Goal: Information Seeking & Learning: Learn about a topic

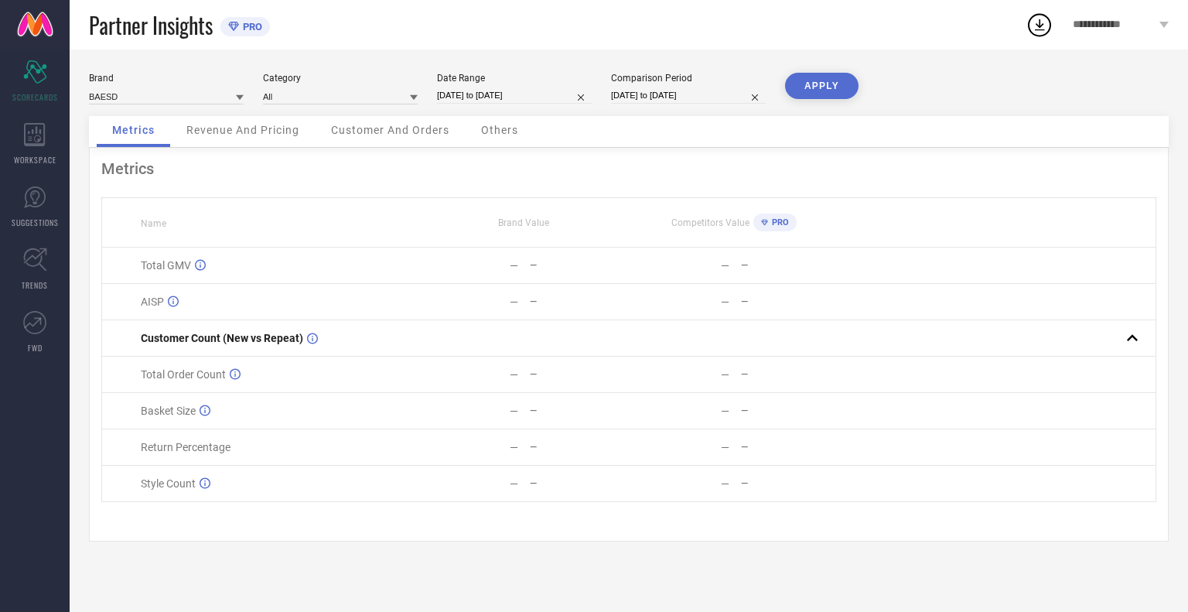
click at [233, 129] on span "Revenue And Pricing" at bounding box center [242, 130] width 113 height 12
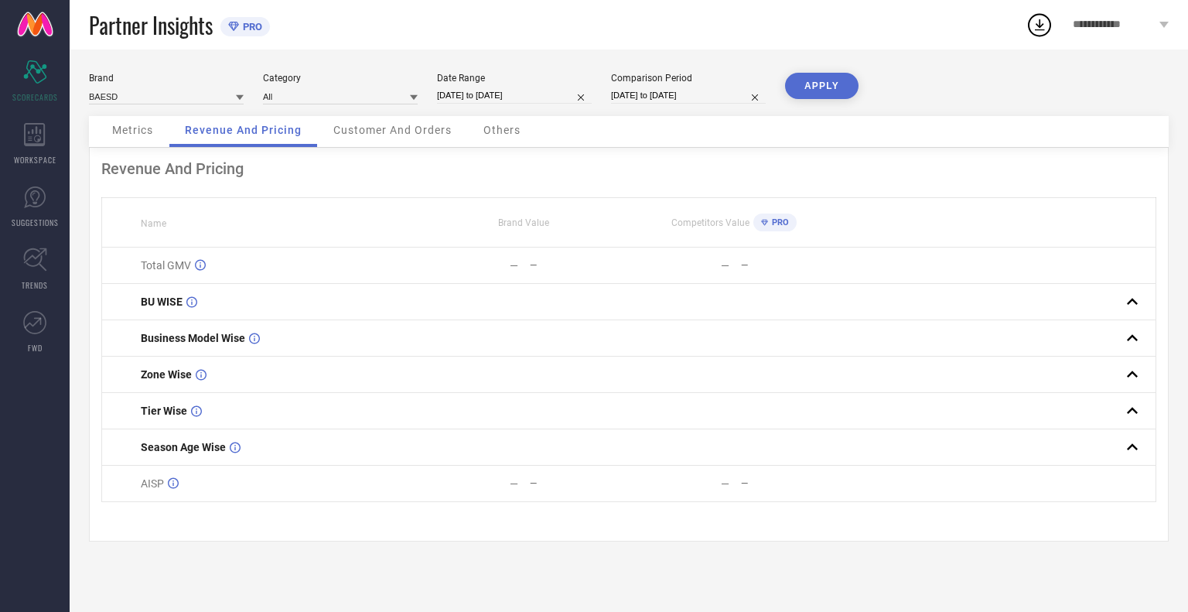
click at [365, 129] on span "Customer And Orders" at bounding box center [392, 130] width 118 height 12
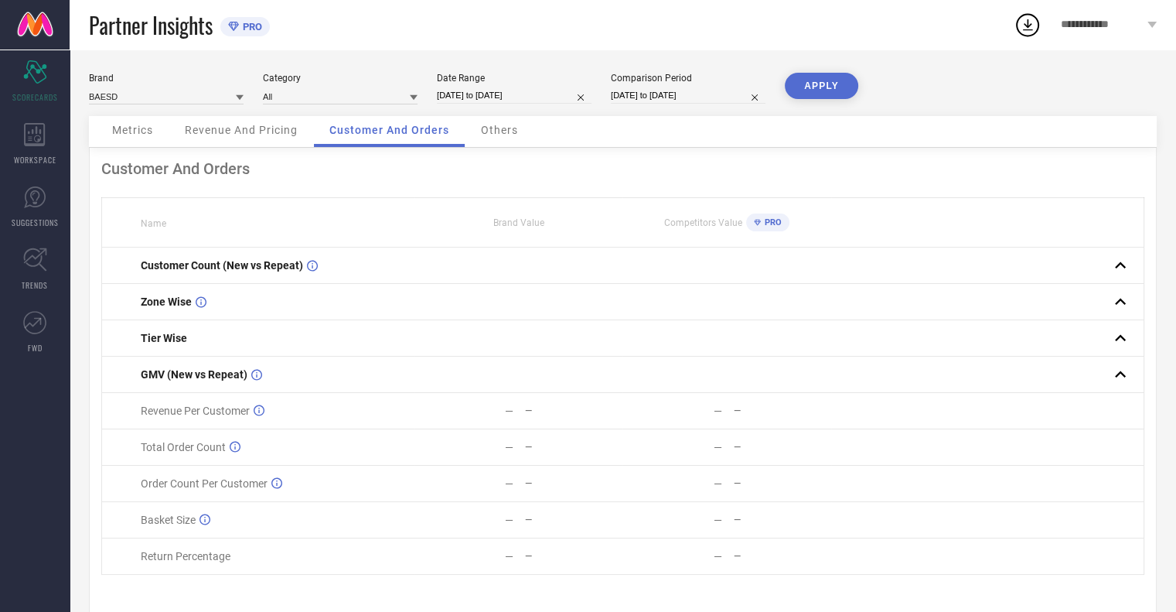
click at [496, 128] on span "Others" at bounding box center [499, 130] width 37 height 12
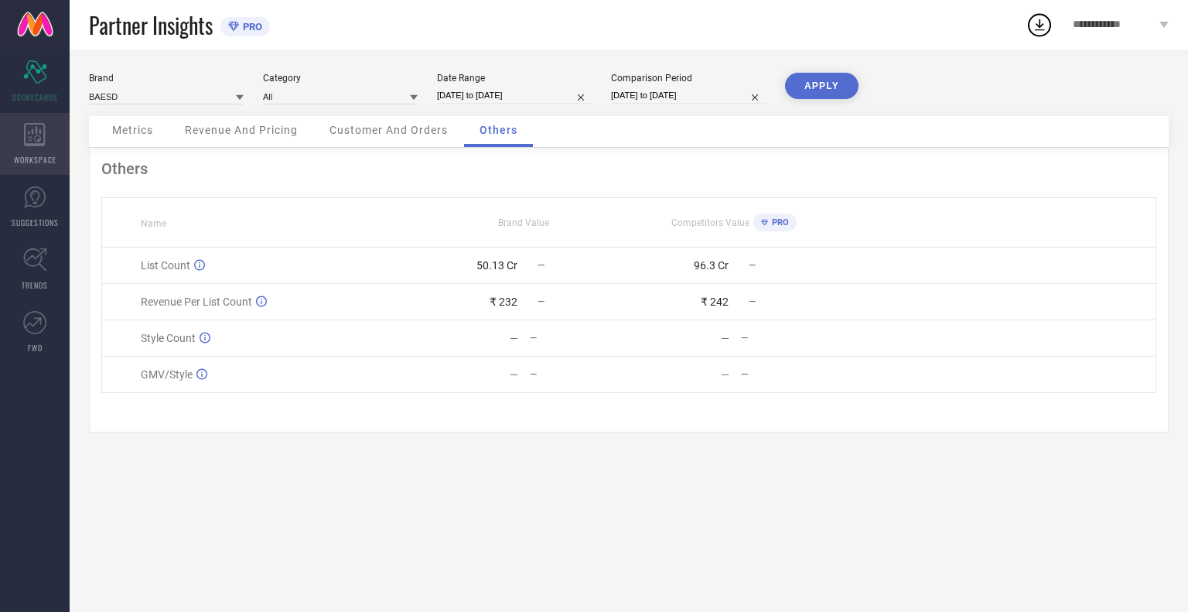
click at [37, 148] on div "WORKSPACE" at bounding box center [35, 144] width 70 height 62
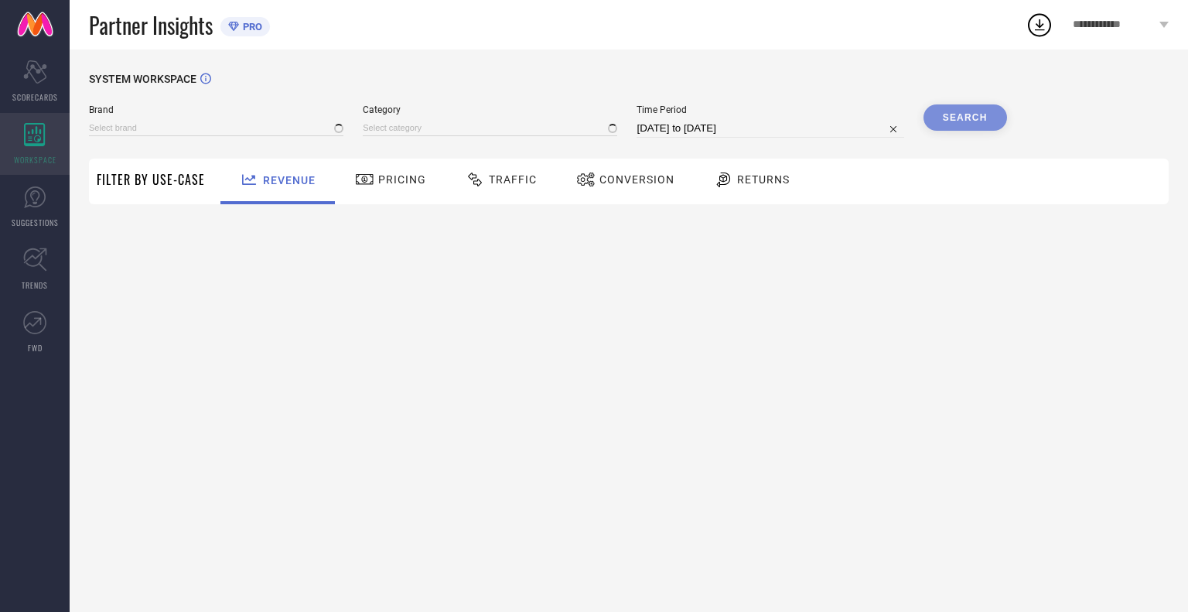
type input "BAESD"
type input "All"
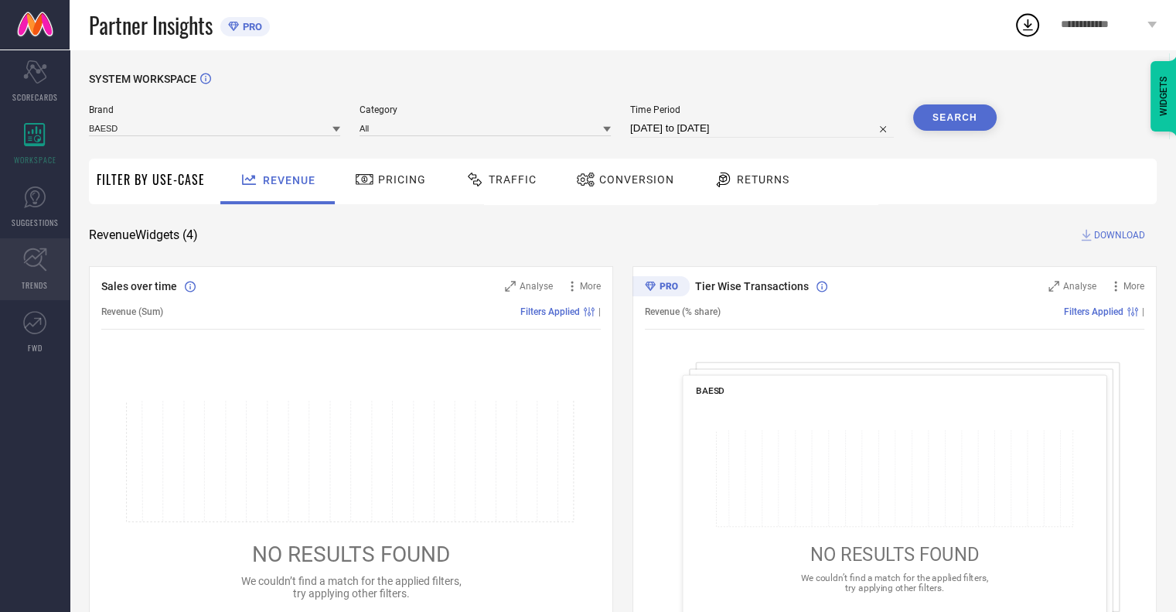
click at [51, 260] on link "TRENDS" at bounding box center [35, 269] width 70 height 62
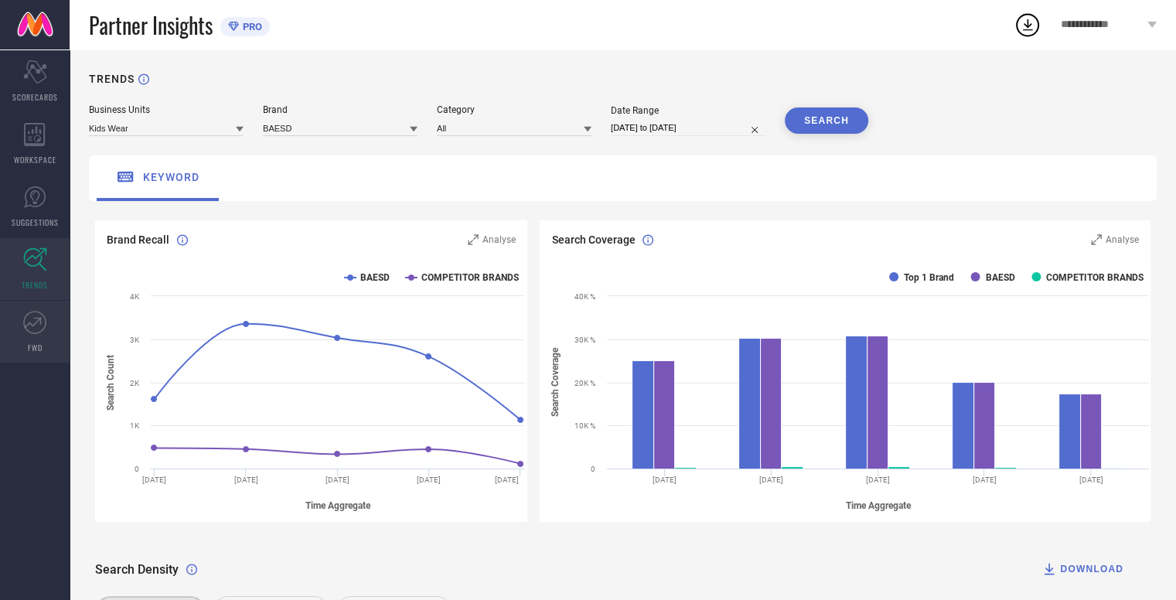
click at [41, 315] on icon at bounding box center [34, 322] width 23 height 23
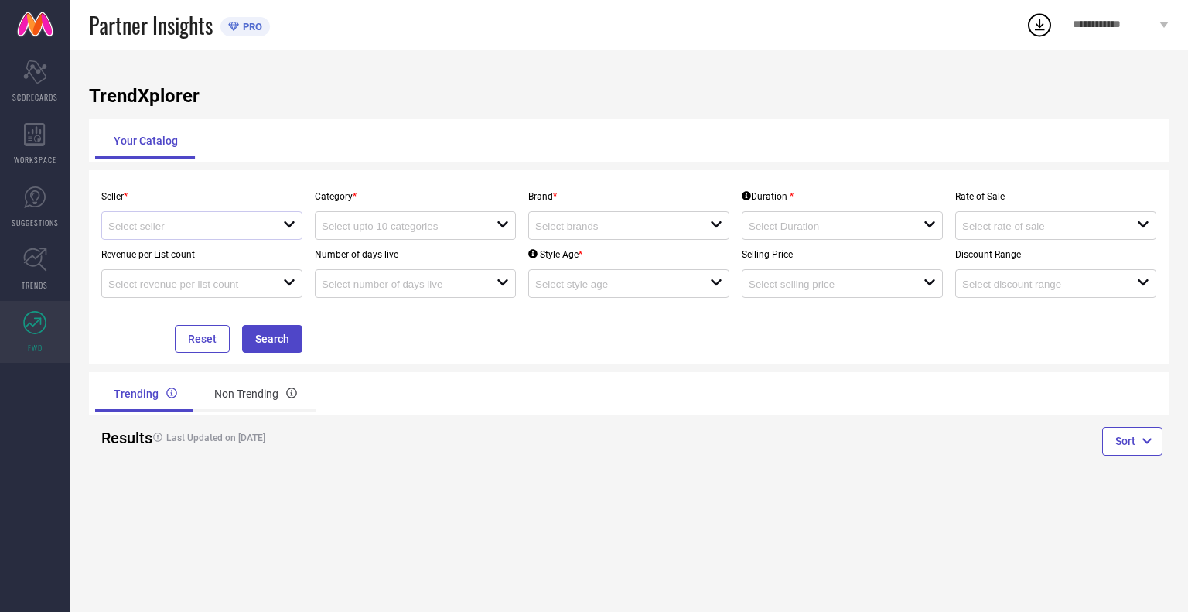
click at [220, 237] on div "open" at bounding box center [201, 225] width 201 height 29
drag, startPoint x: 217, startPoint y: 256, endPoint x: 254, endPoint y: 252, distance: 36.5
click at [219, 256] on li "YO4U ( 25796 )" at bounding box center [201, 256] width 199 height 28
type input "YO4U ( 25796 )"
click at [387, 230] on input at bounding box center [400, 226] width 157 height 12
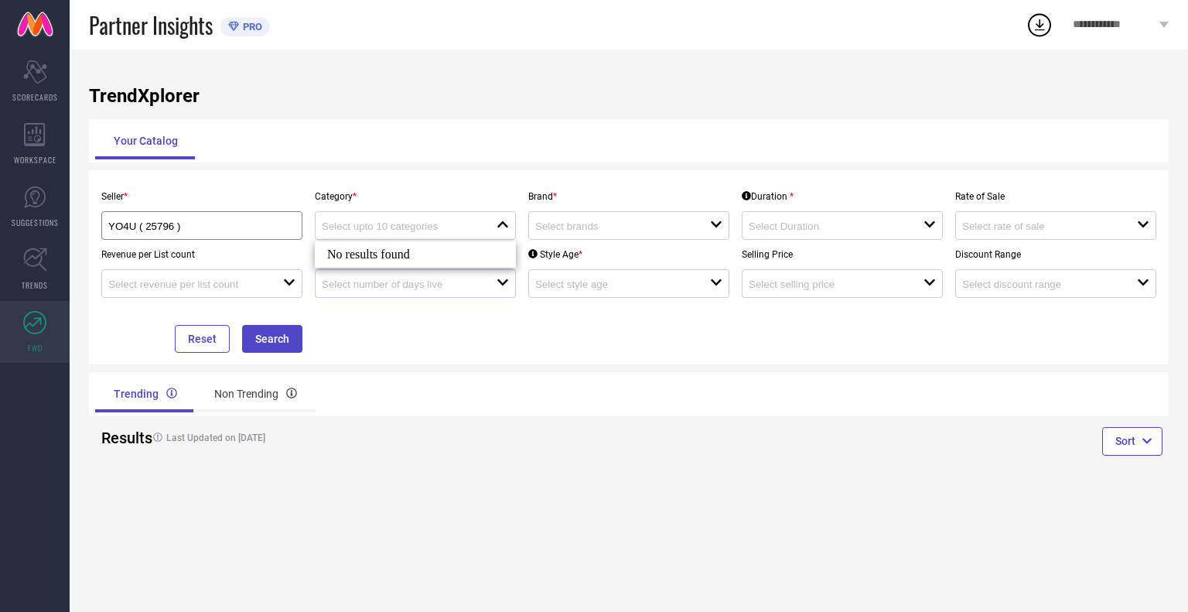
click at [389, 298] on div "open" at bounding box center [415, 283] width 201 height 29
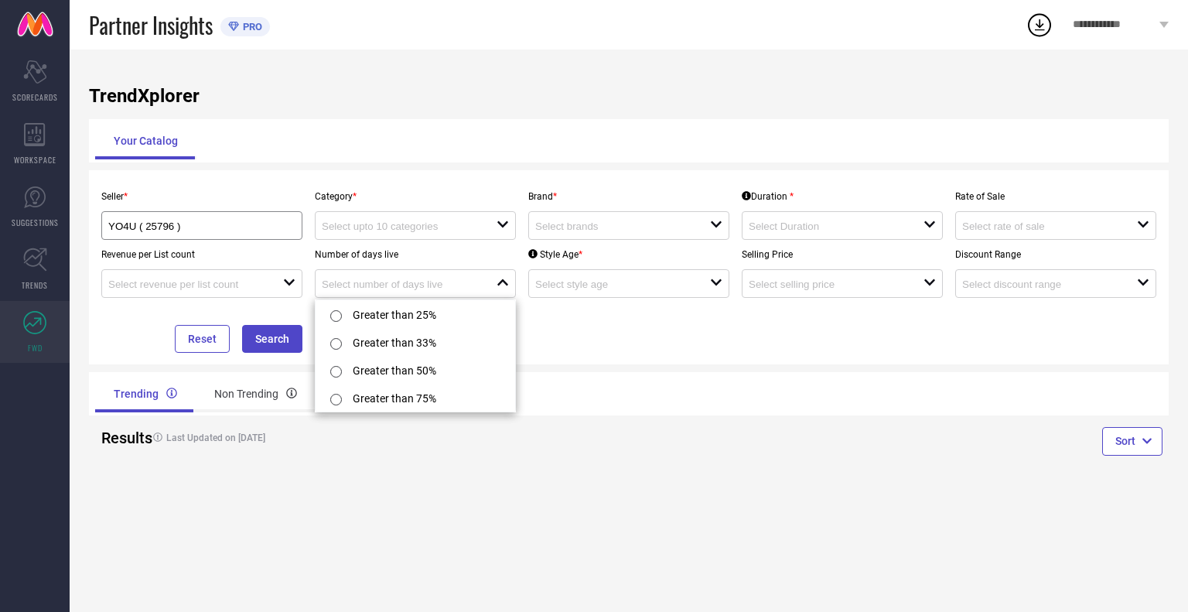
scroll to position [2, 0]
click at [546, 361] on div "Seller * YO4U ( 25796 ) Category * open Brand * open Duration * open Rate of Sa…" at bounding box center [628, 267] width 1079 height 194
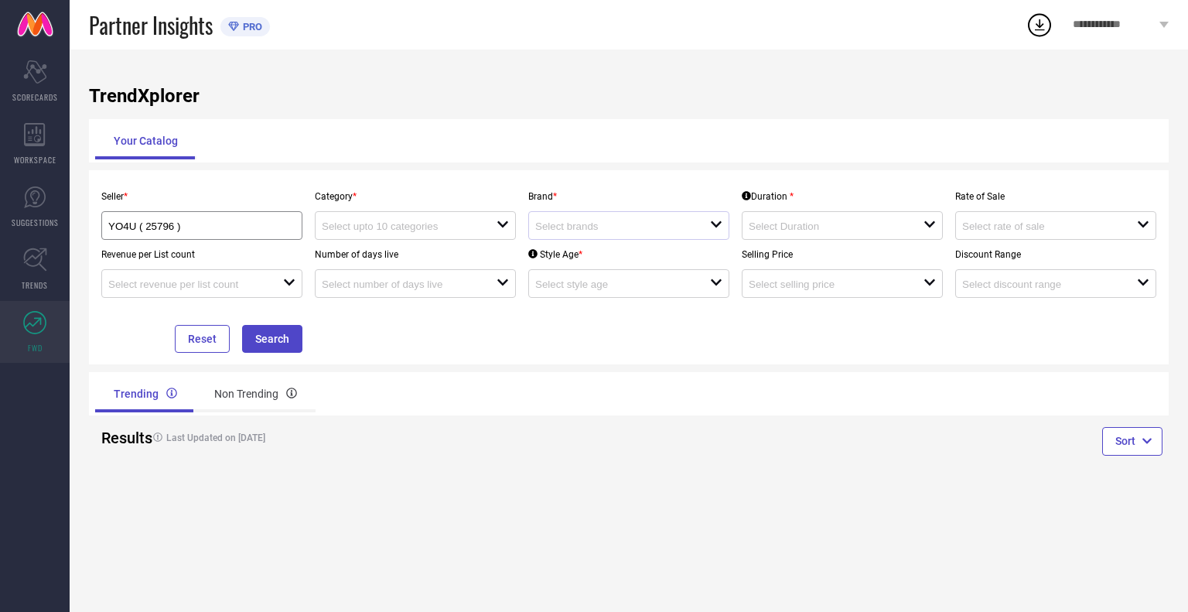
click at [555, 221] on div at bounding box center [622, 225] width 175 height 15
drag, startPoint x: 617, startPoint y: 349, endPoint x: 603, endPoint y: 332, distance: 21.4
click at [616, 349] on div "Seller * YO4U ( 25796 ) Category * open Brand * close Duration * open Rate of S…" at bounding box center [628, 267] width 1067 height 171
